Goal: Book appointment/travel/reservation

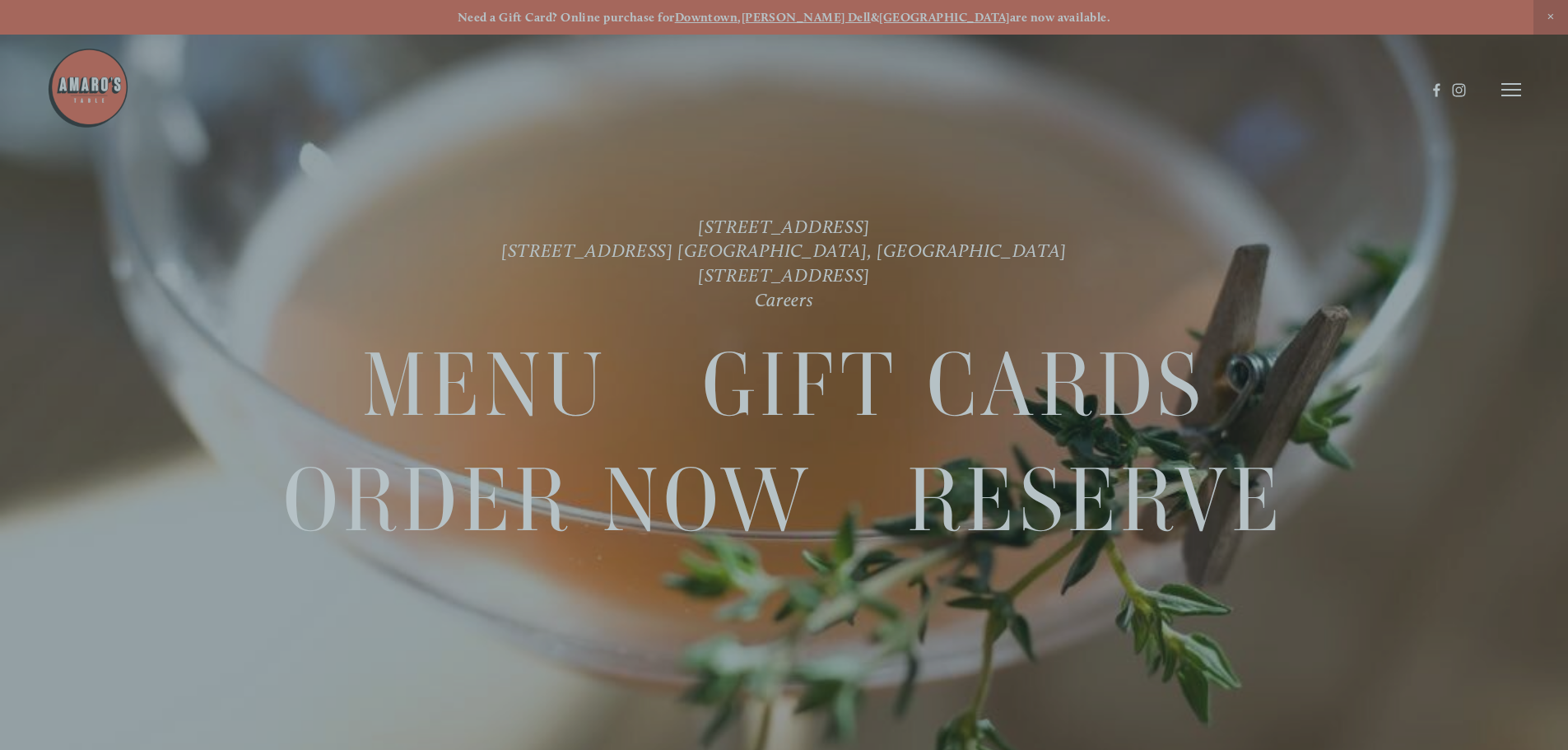
scroll to position [35, 0]
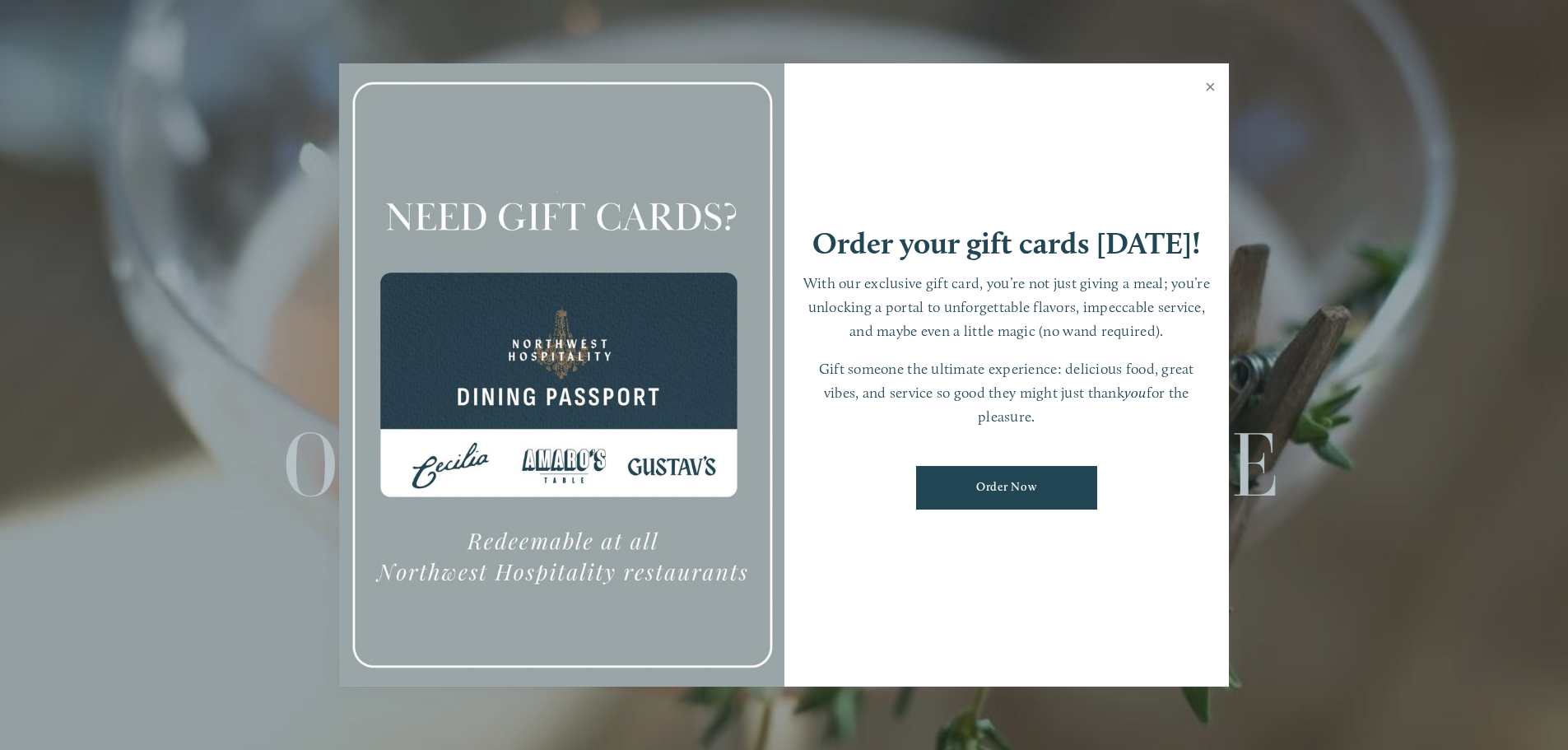
click at [1208, 88] on link "Close" at bounding box center [1210, 89] width 32 height 46
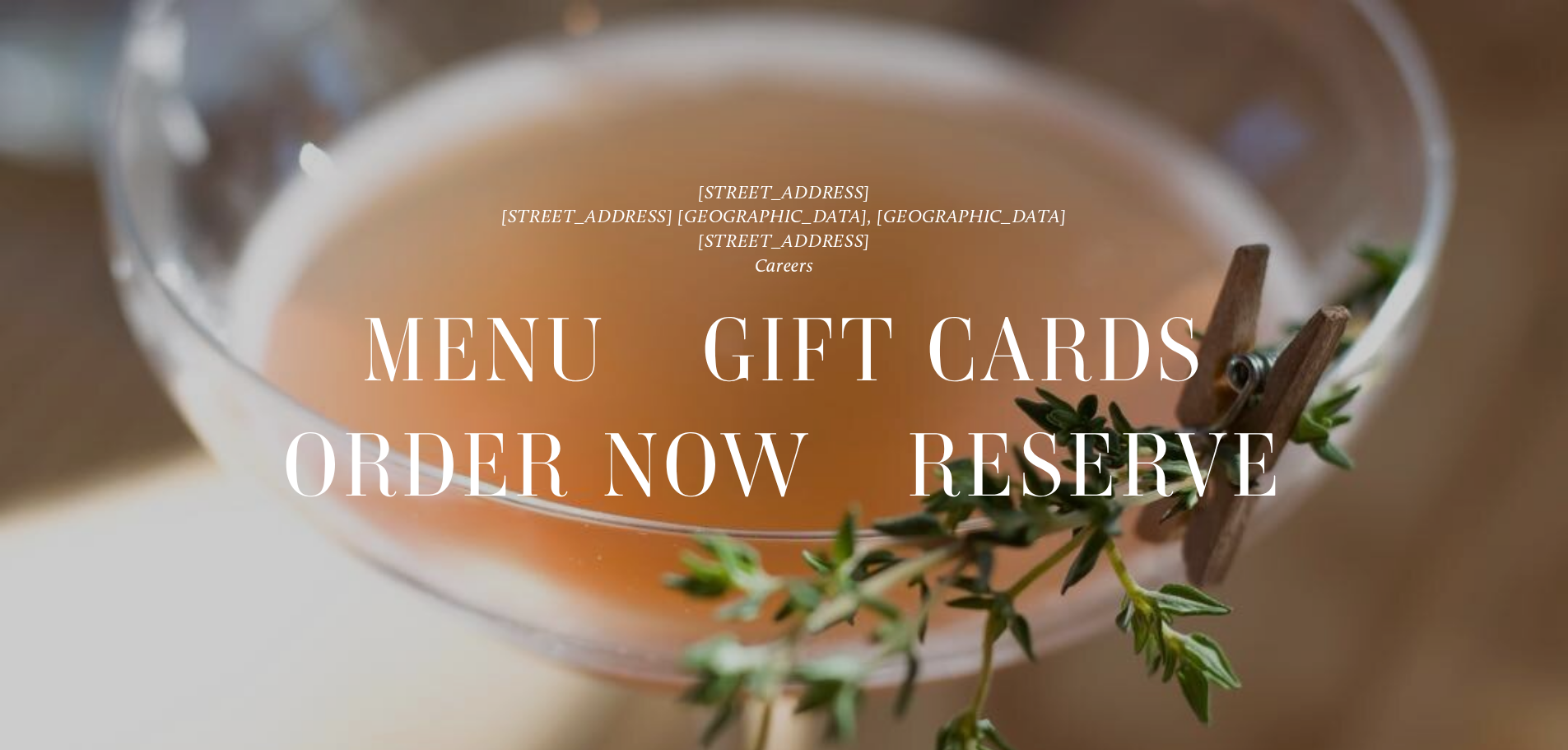
scroll to position [0, 0]
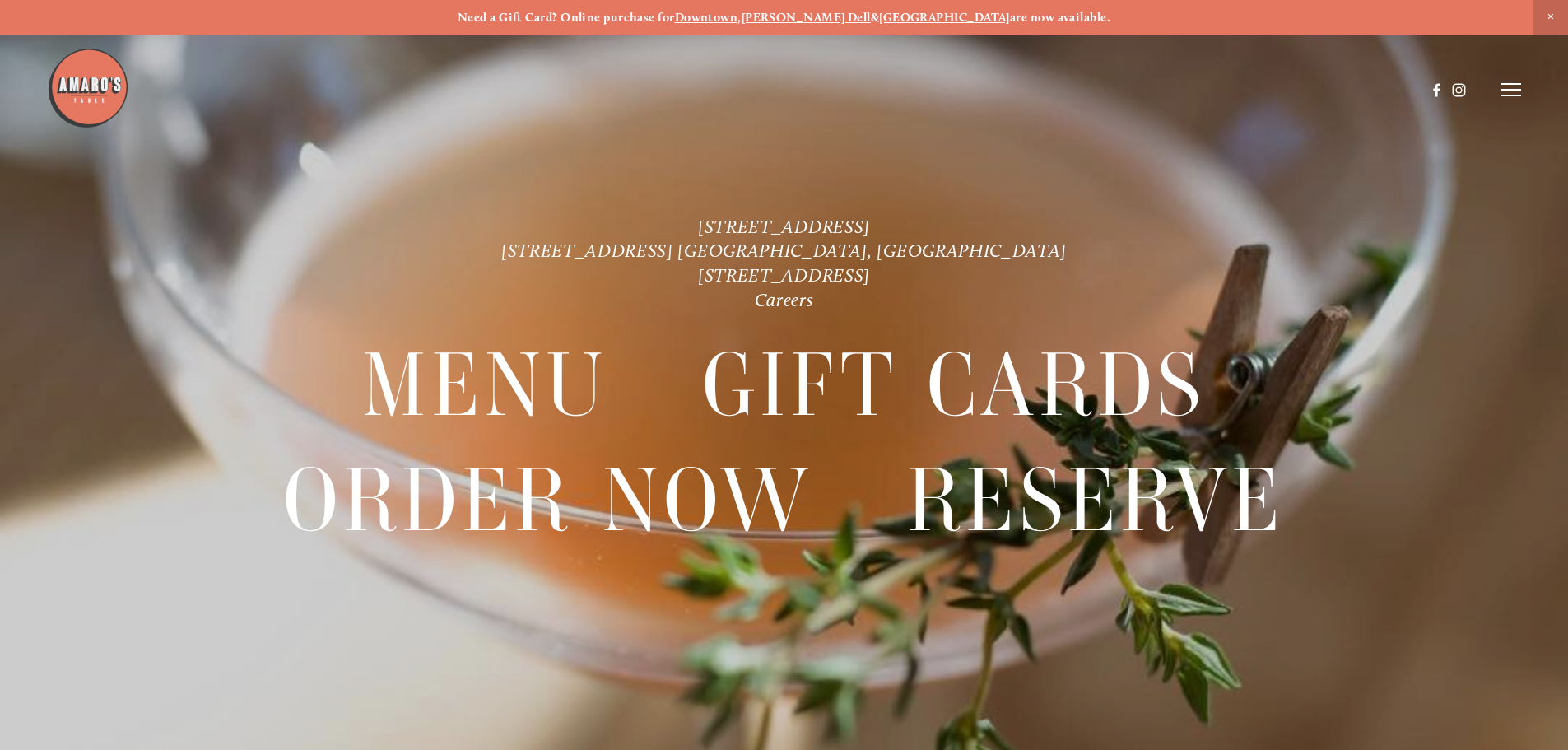
click at [1509, 84] on line at bounding box center [1510, 84] width 20 height 0
click at [1151, 87] on span "Menu" at bounding box center [1166, 89] width 34 height 15
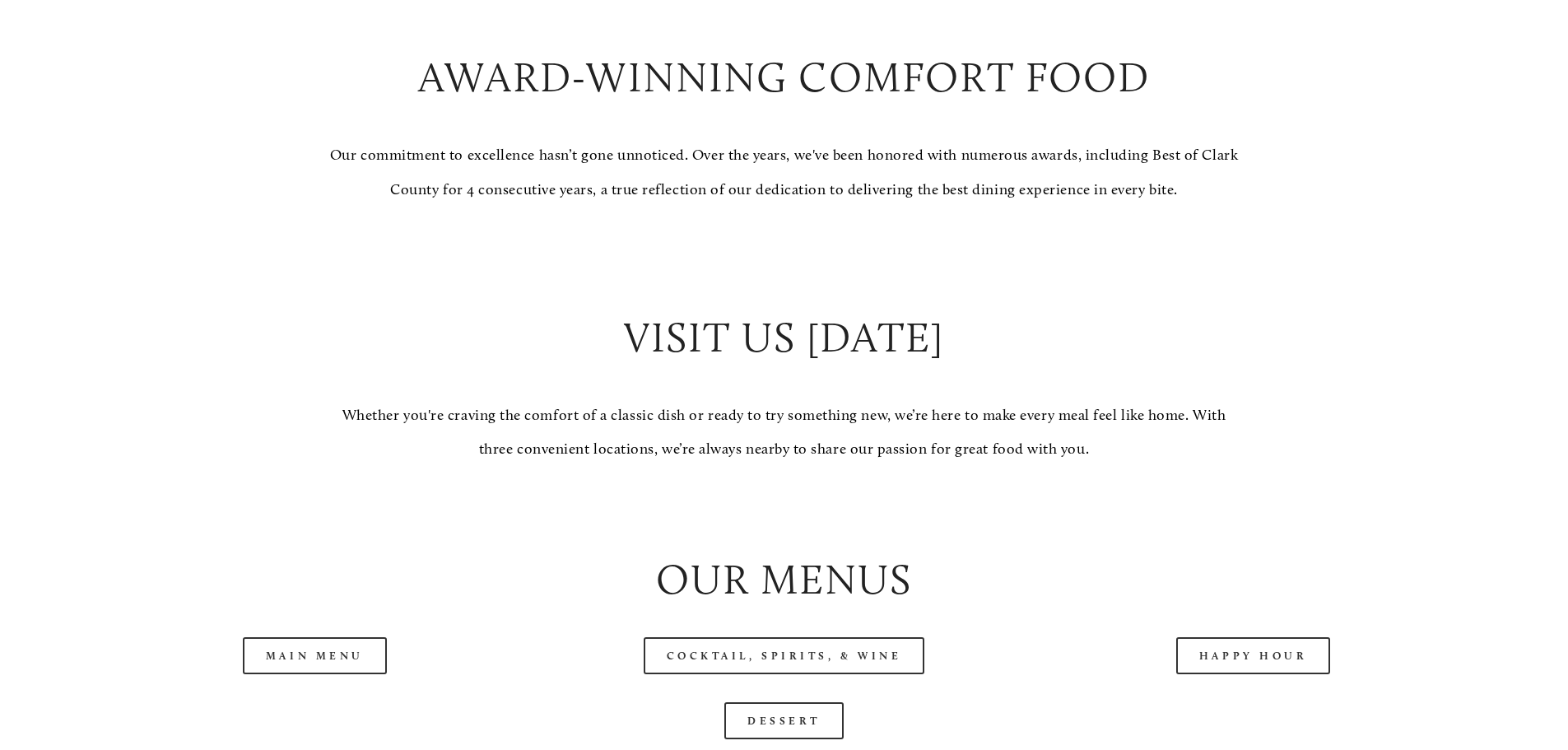
scroll to position [1564, 0]
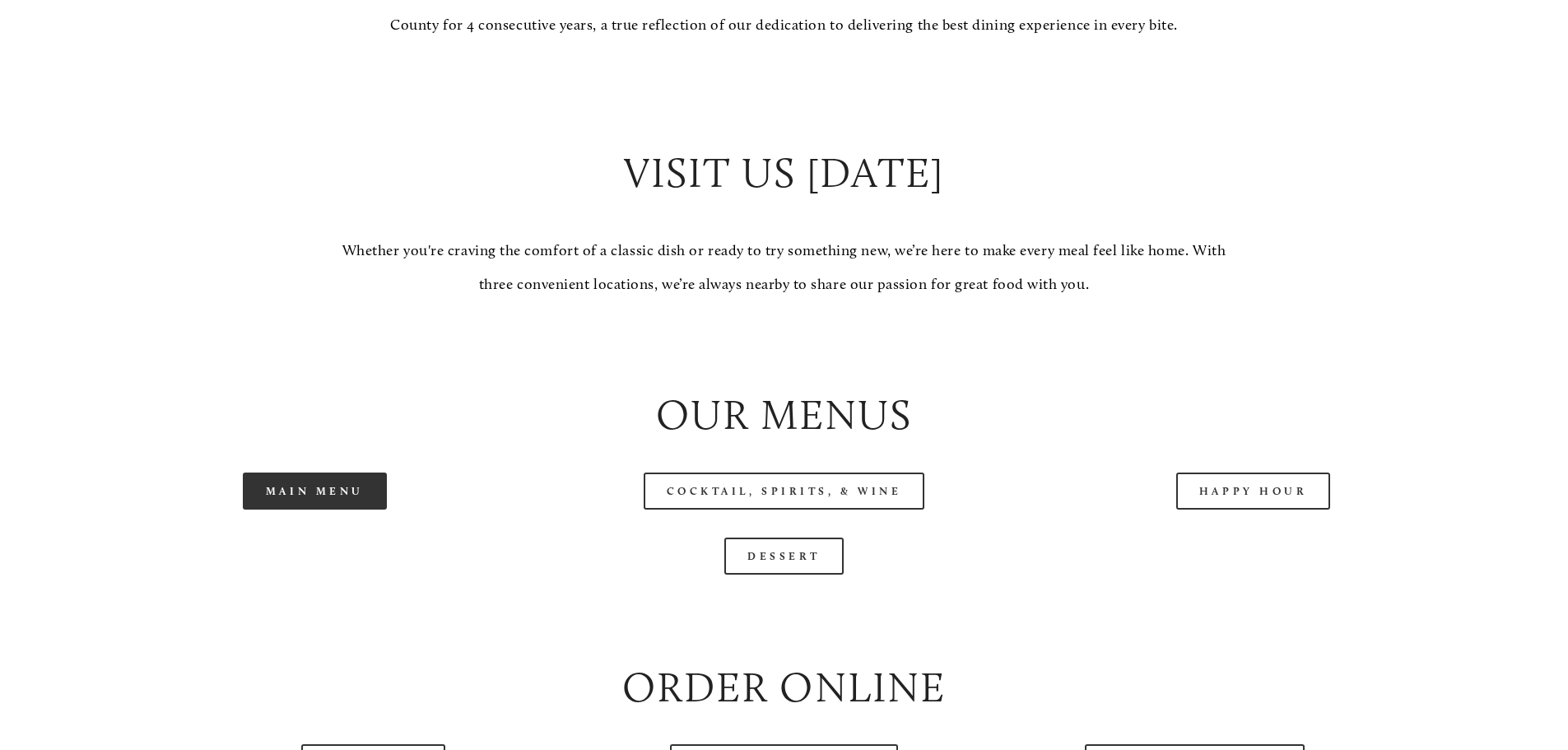
click at [354, 510] on link "Main Menu" at bounding box center [315, 491] width 144 height 37
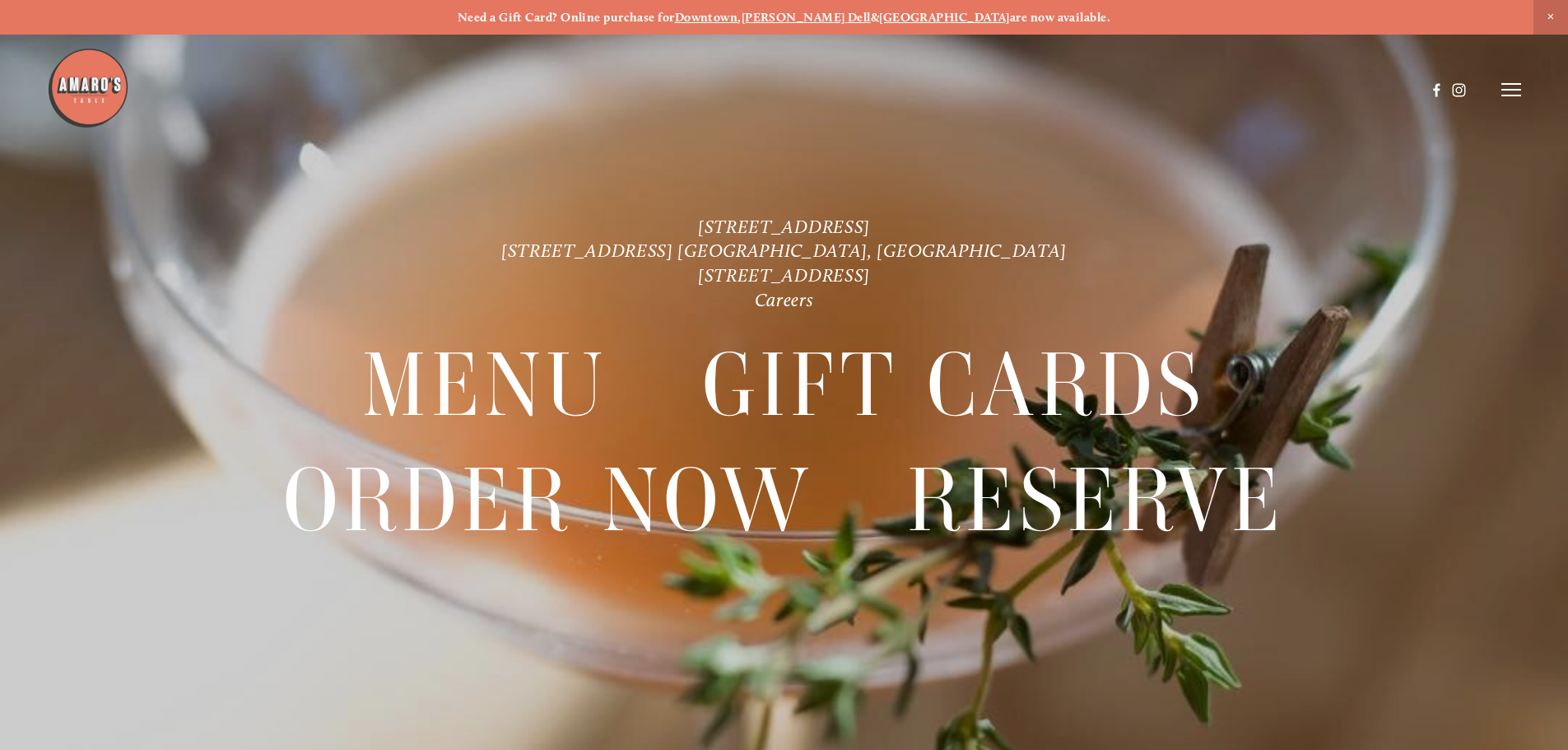
click at [1506, 89] on icon at bounding box center [1510, 89] width 20 height 14
click at [1384, 94] on span "Reserve" at bounding box center [1391, 89] width 43 height 15
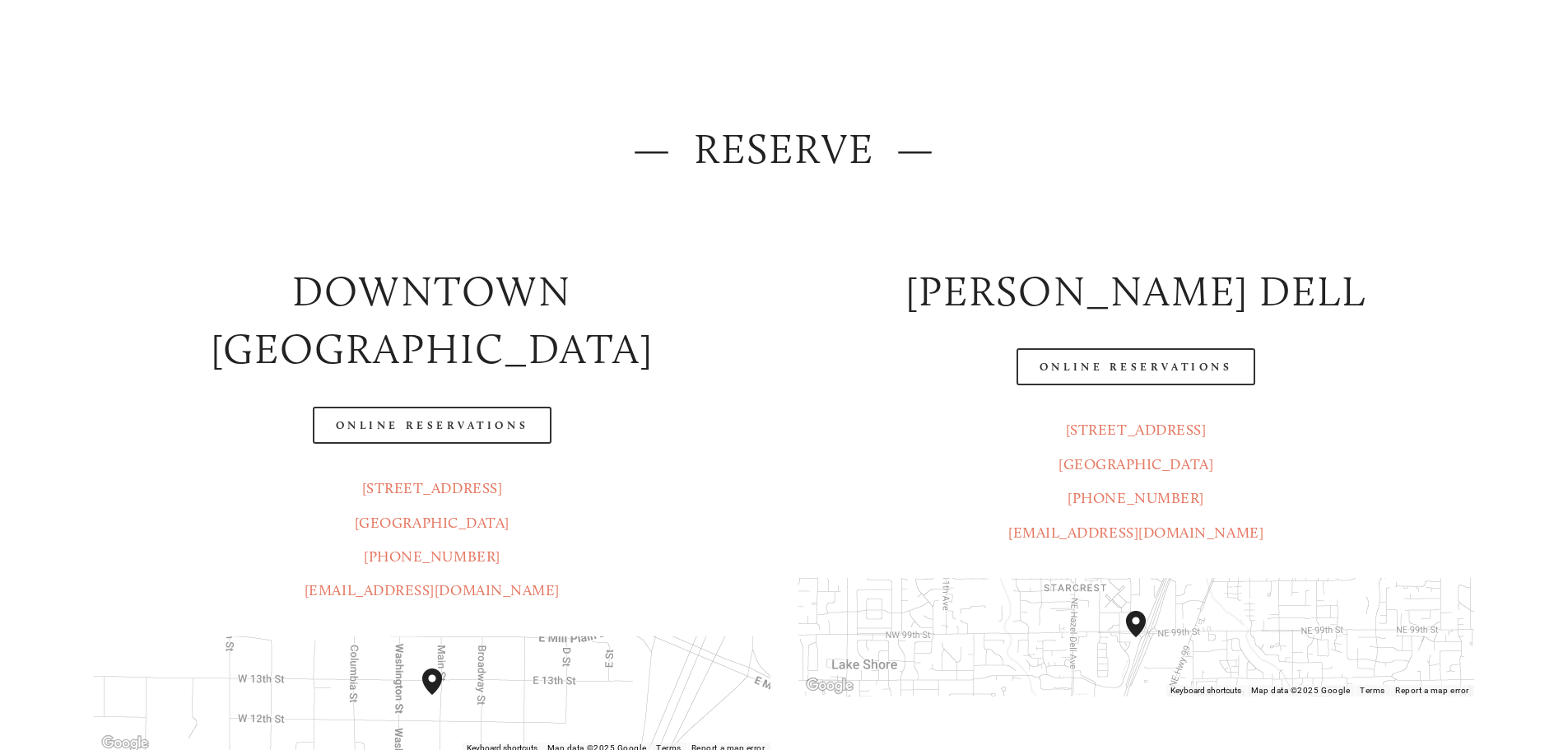
scroll to position [247, 0]
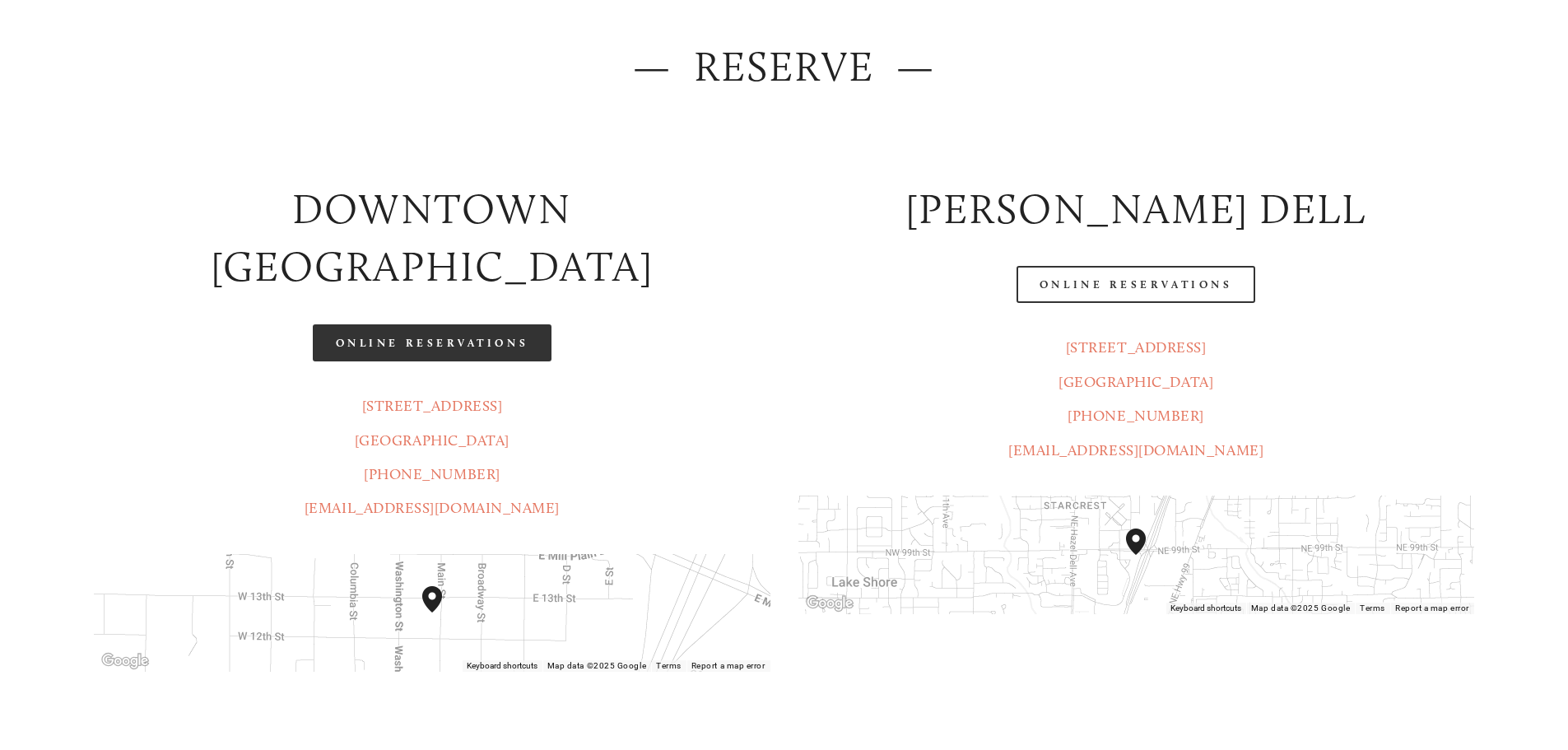
click at [476, 324] on link "Online Reservations" at bounding box center [432, 343] width 238 height 37
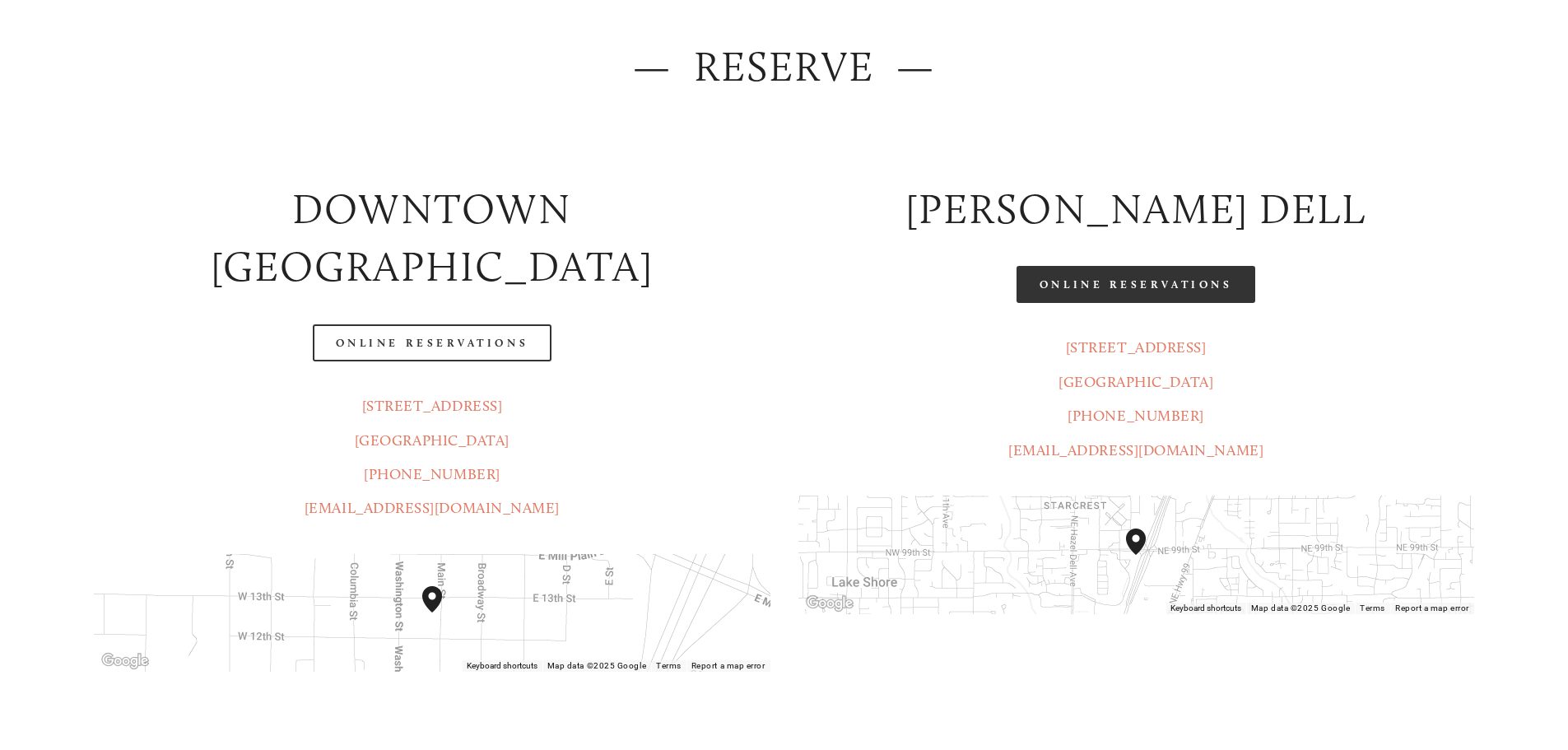
click at [1099, 283] on link "Online Reservations" at bounding box center [1136, 285] width 238 height 37
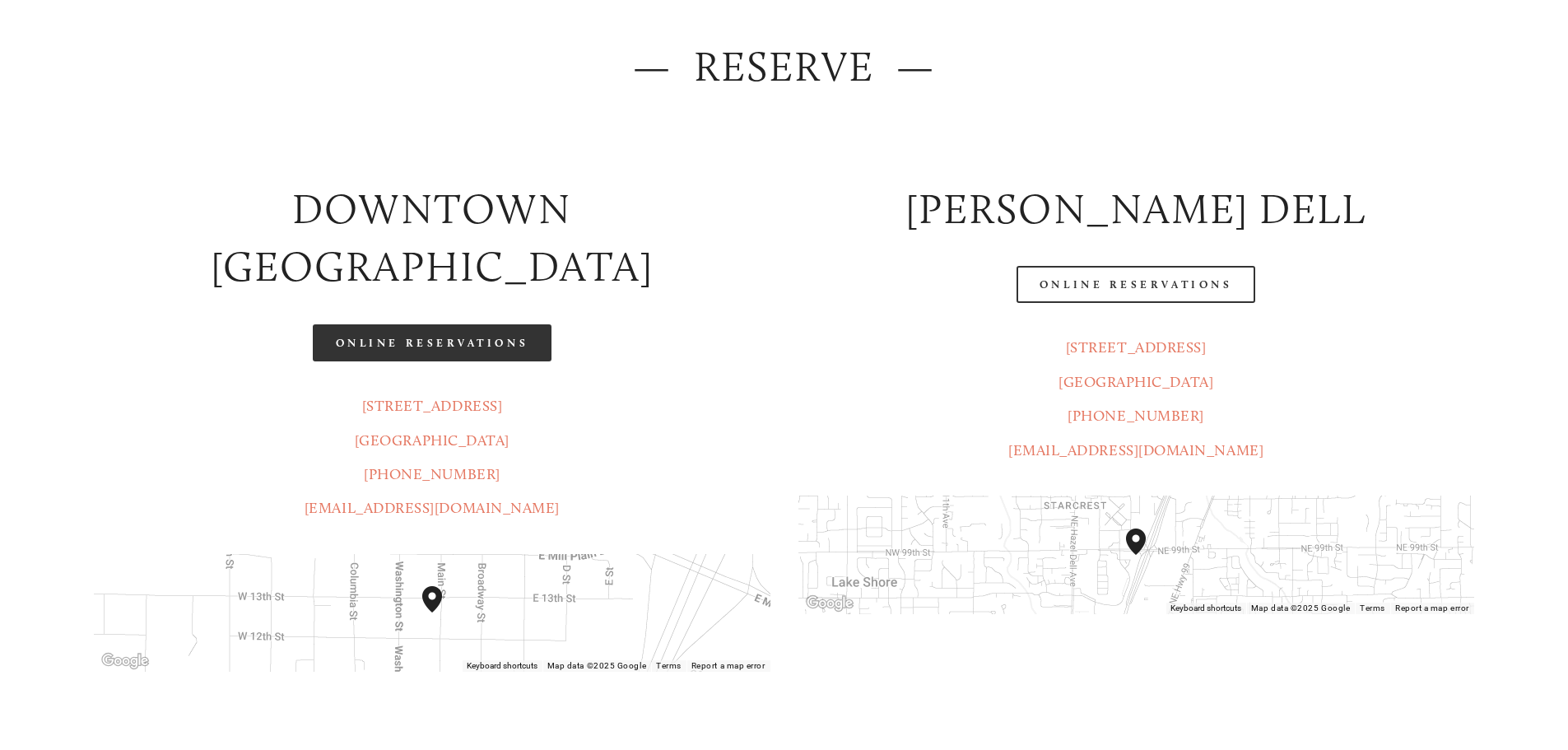
click at [520, 324] on link "Online Reservations" at bounding box center [432, 343] width 238 height 37
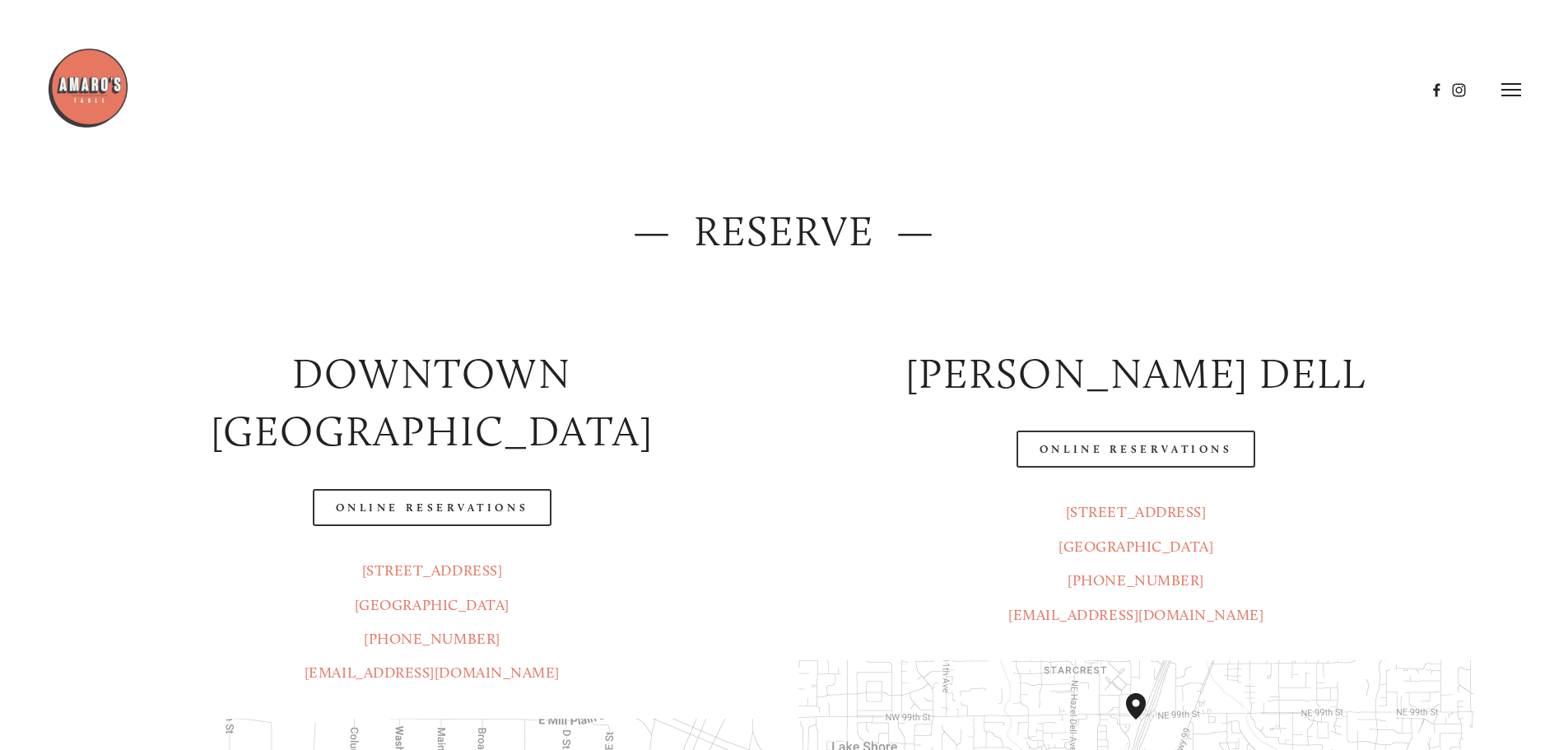
scroll to position [0, 0]
